Goal: Find specific page/section: Find specific page/section

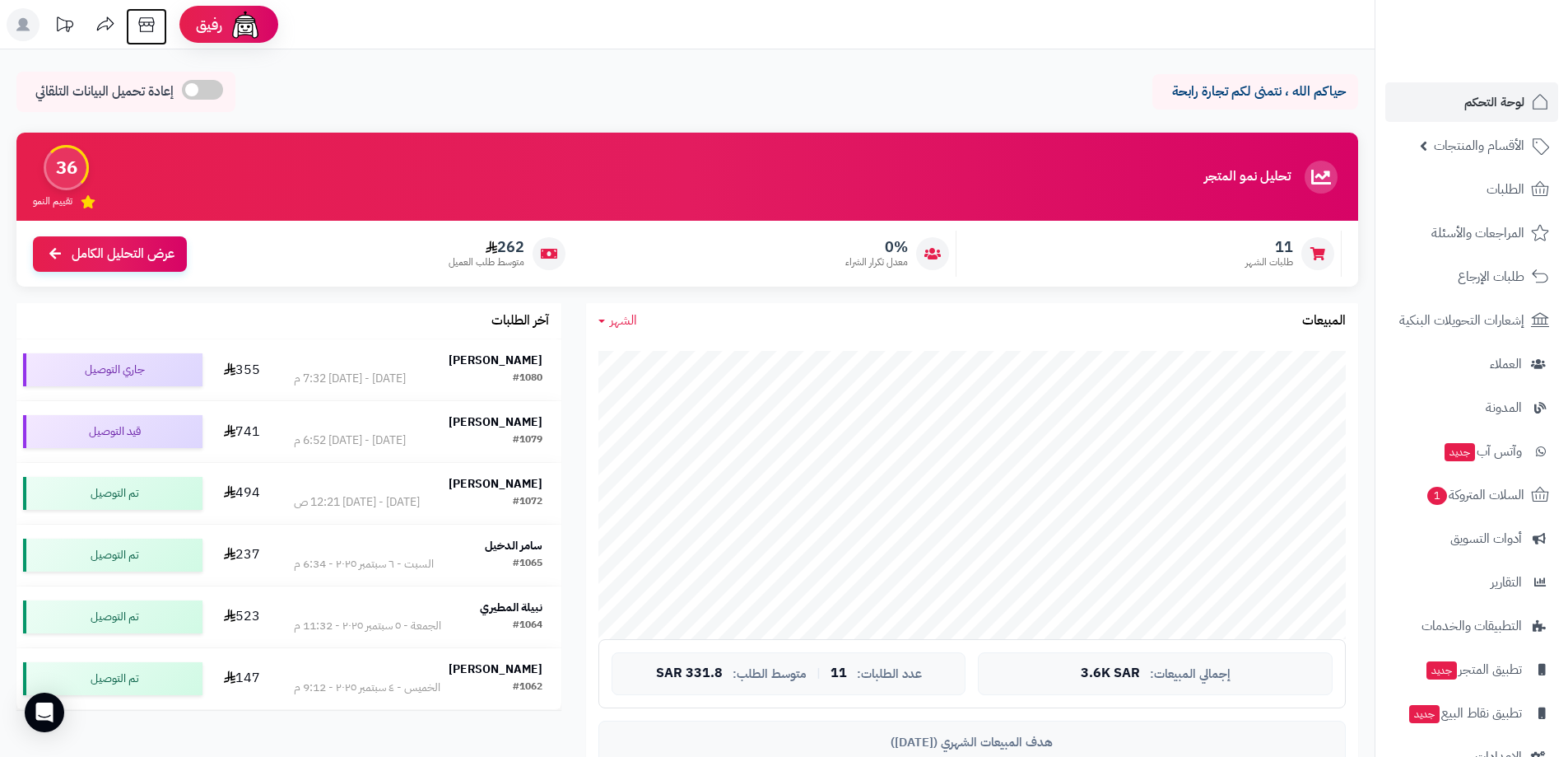
click at [142, 24] on icon at bounding box center [147, 24] width 33 height 33
click at [1482, 147] on span "الأقسام والمنتجات" at bounding box center [1480, 146] width 91 height 23
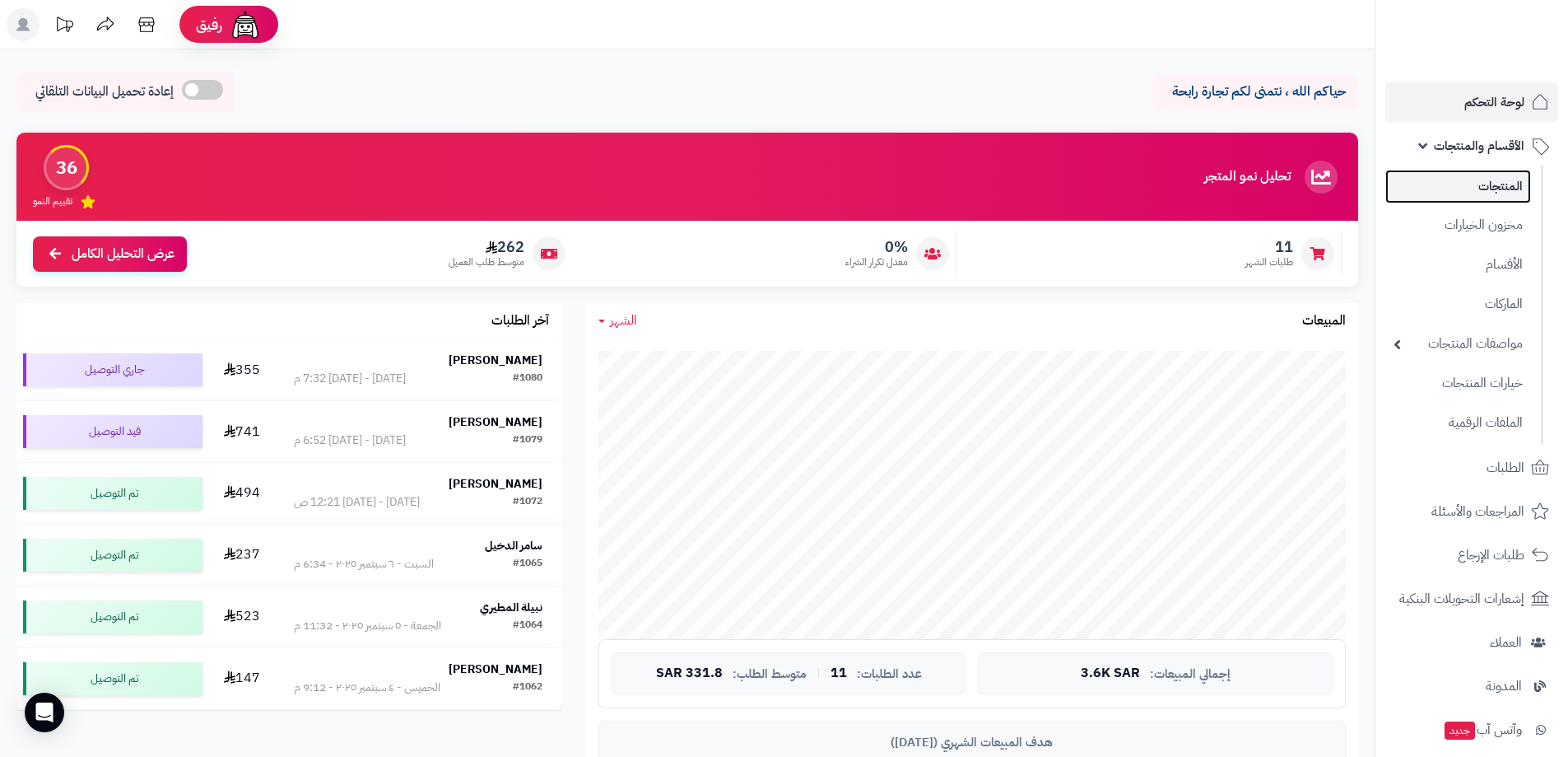
click at [1498, 188] on link "المنتجات" at bounding box center [1458, 186] width 146 height 34
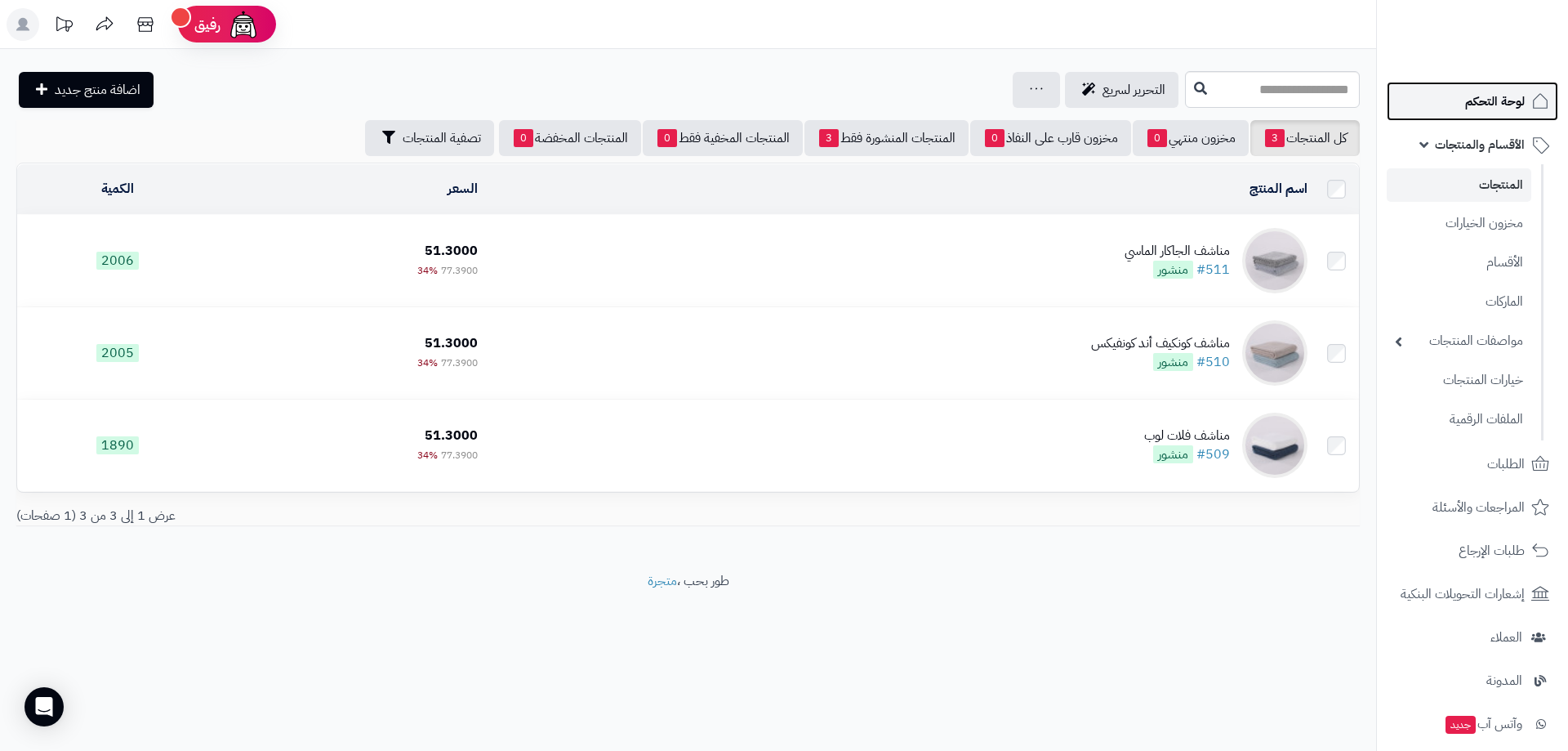
click at [1488, 106] on span "لوحة التحكم" at bounding box center [1494, 101] width 60 height 22
